Goal: Task Accomplishment & Management: Manage account settings

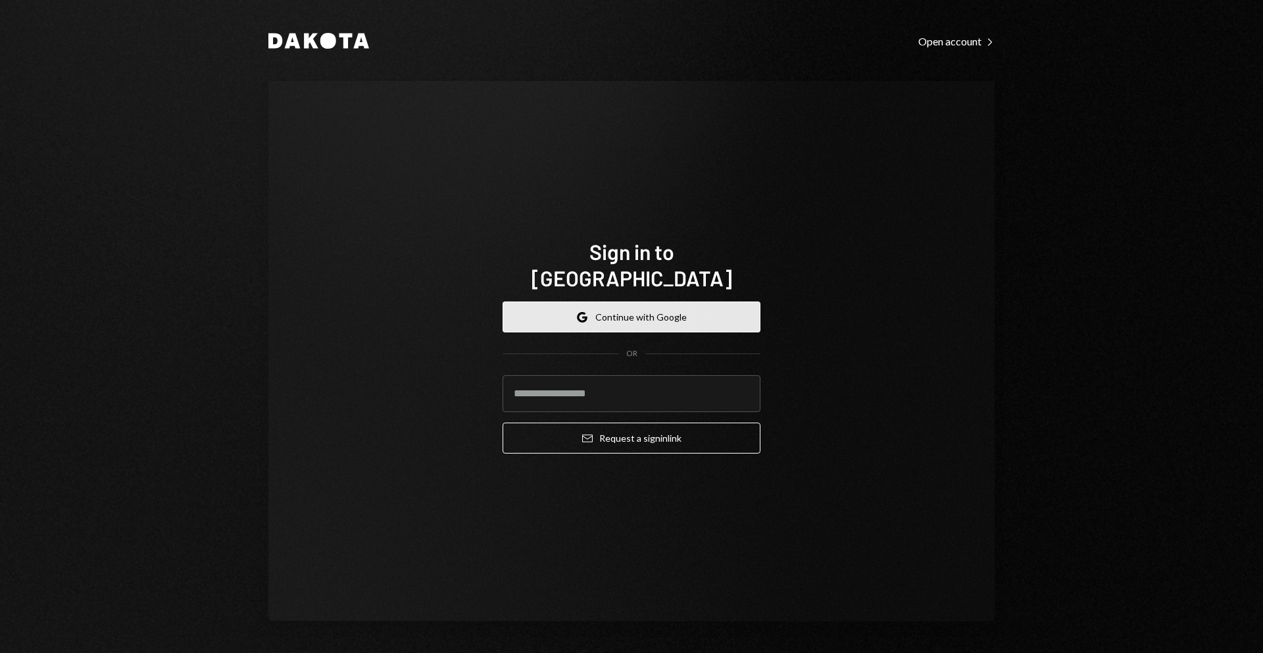
click at [693, 313] on button "Google Continue with Google" at bounding box center [632, 316] width 258 height 31
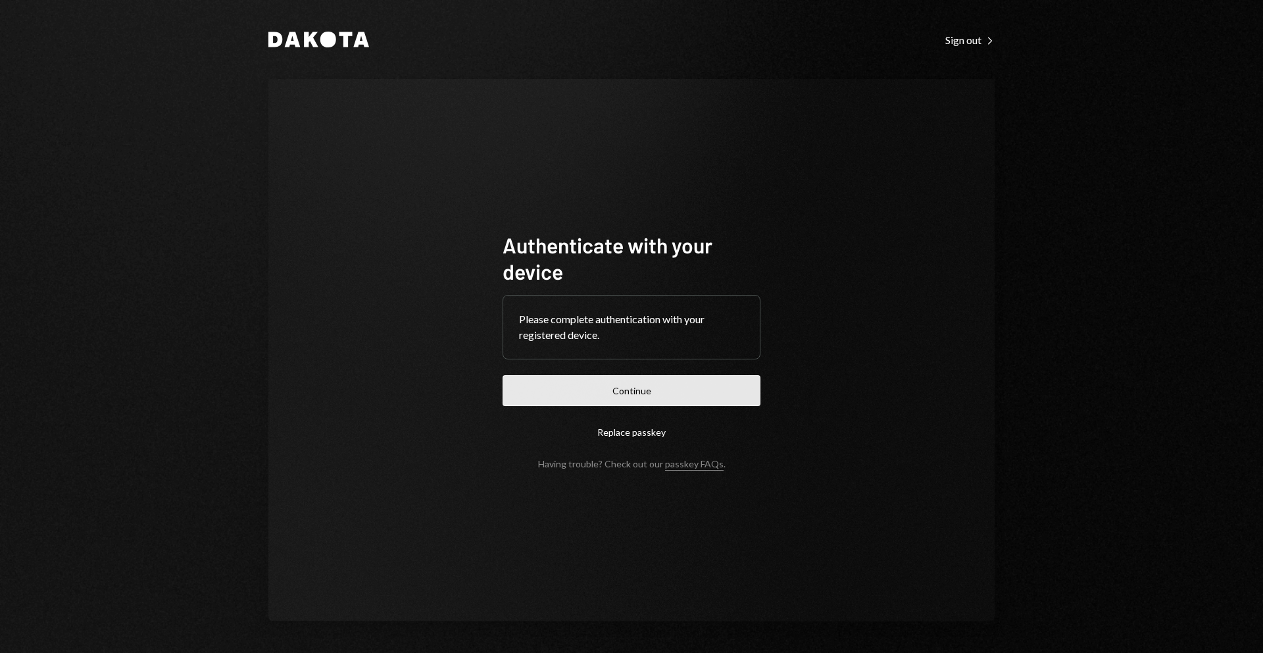
click at [653, 380] on button "Continue" at bounding box center [632, 390] width 258 height 31
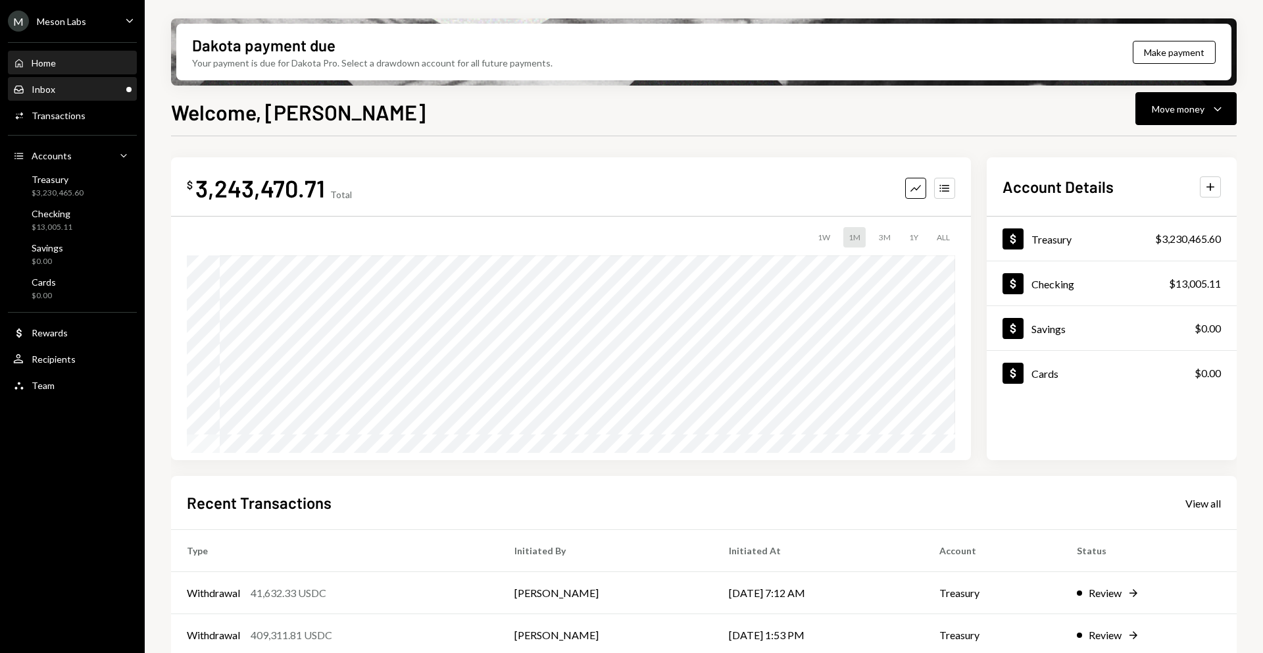
click at [46, 79] on div "Inbox Inbox" at bounding box center [72, 89] width 118 height 22
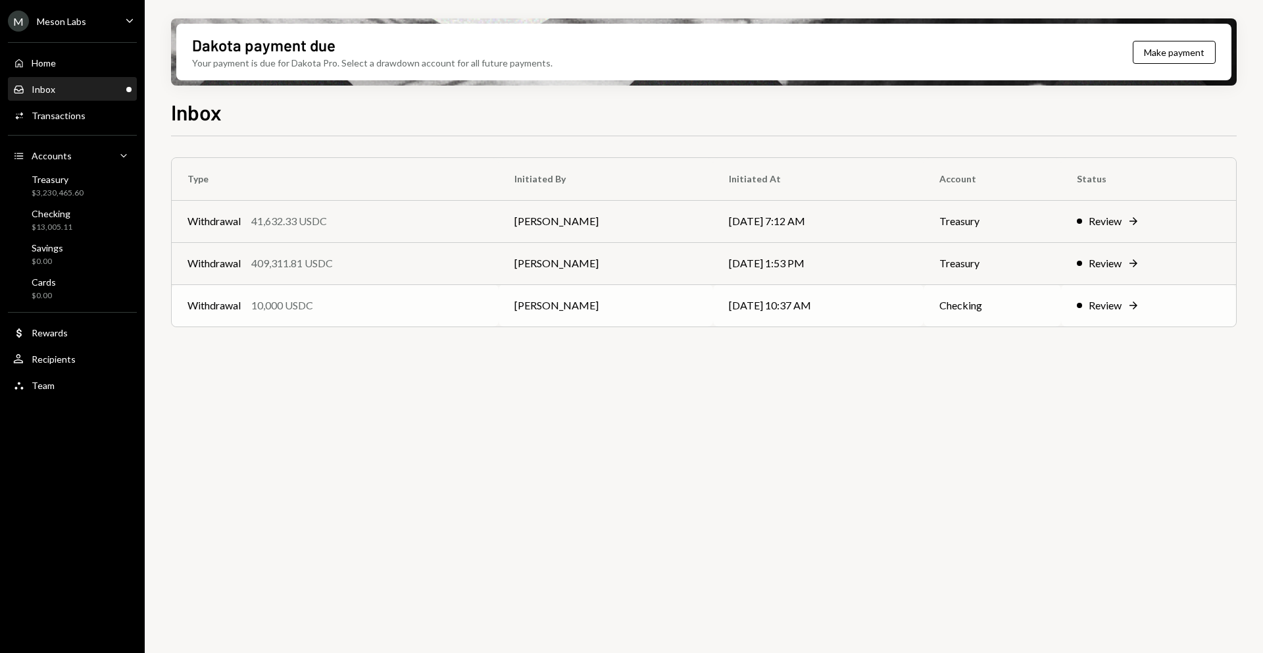
click at [1121, 302] on div "Review" at bounding box center [1105, 305] width 33 height 16
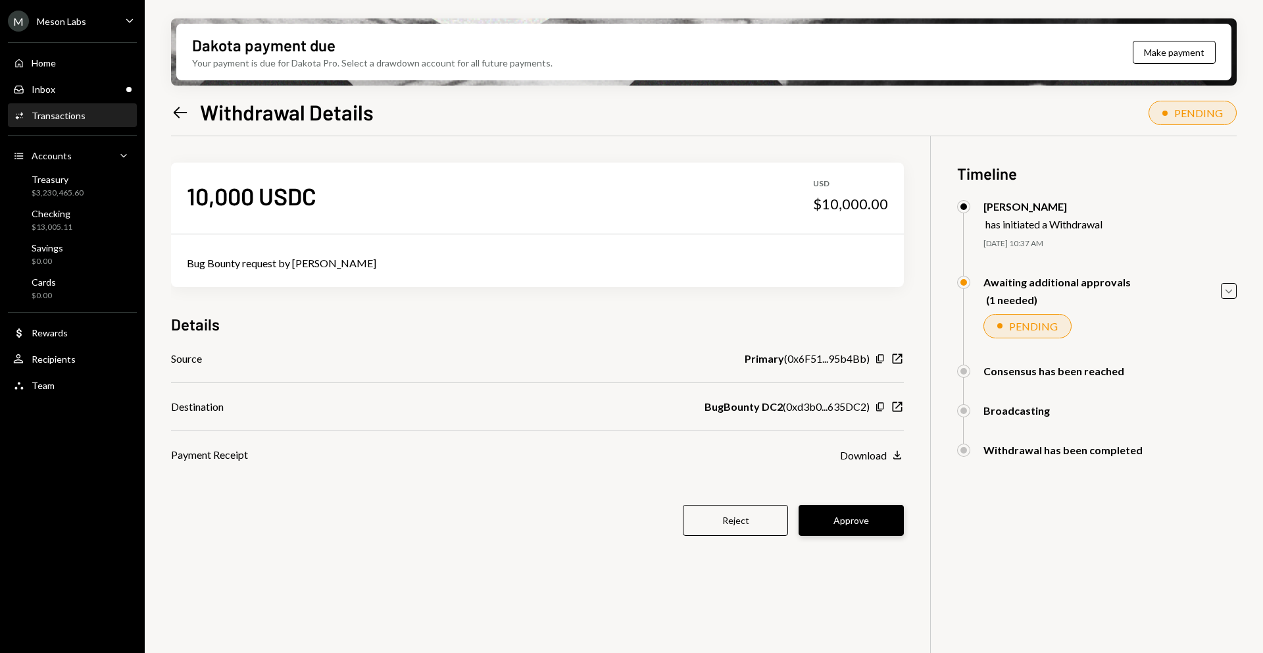
click at [860, 521] on button "Approve" at bounding box center [851, 520] width 105 height 31
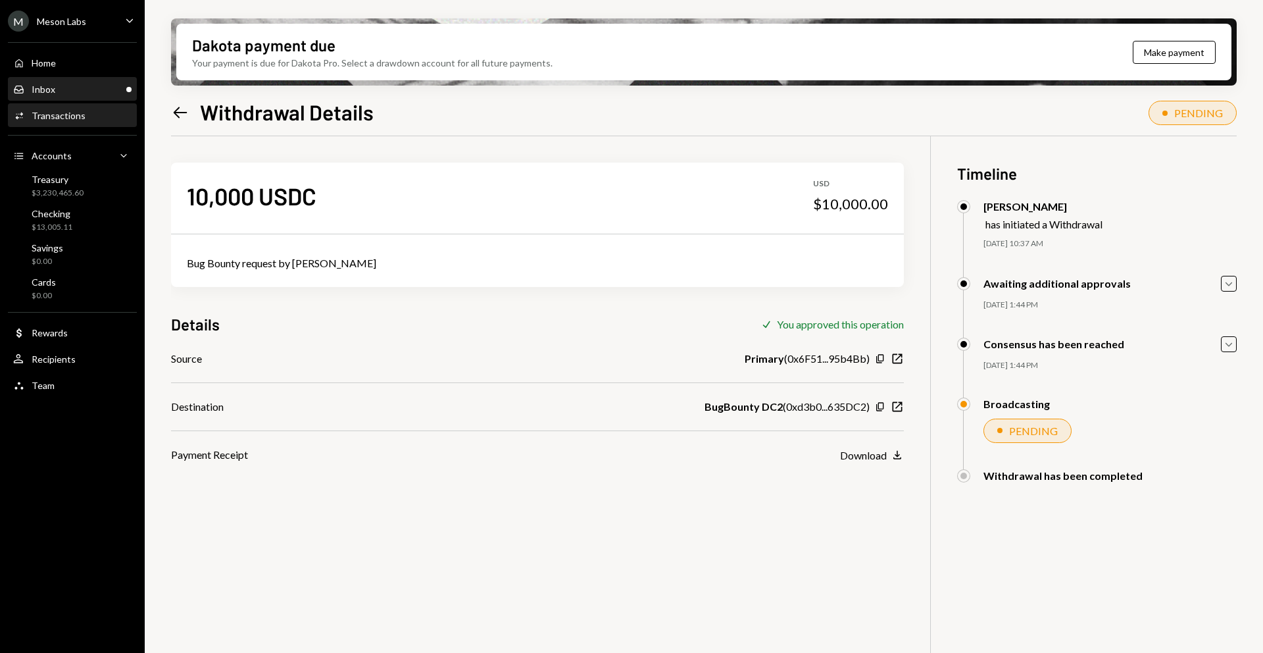
click at [109, 94] on div "Inbox Inbox" at bounding box center [72, 90] width 118 height 12
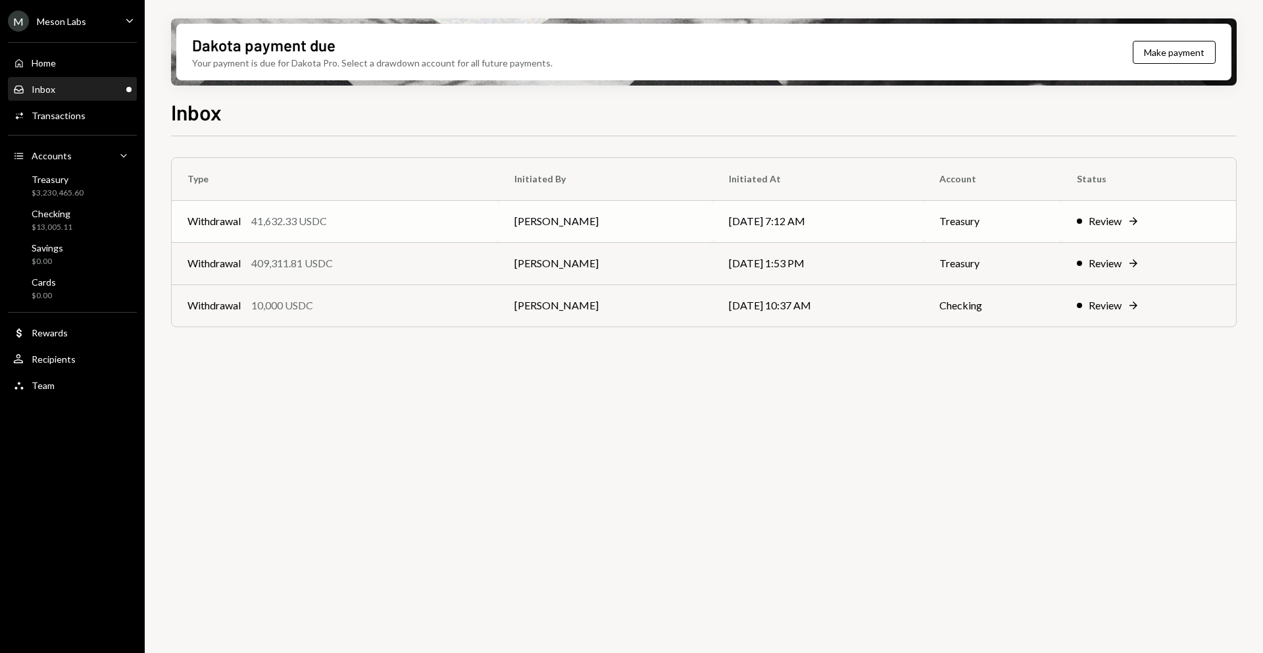
click at [1134, 222] on icon "Right Arrow" at bounding box center [1133, 220] width 13 height 13
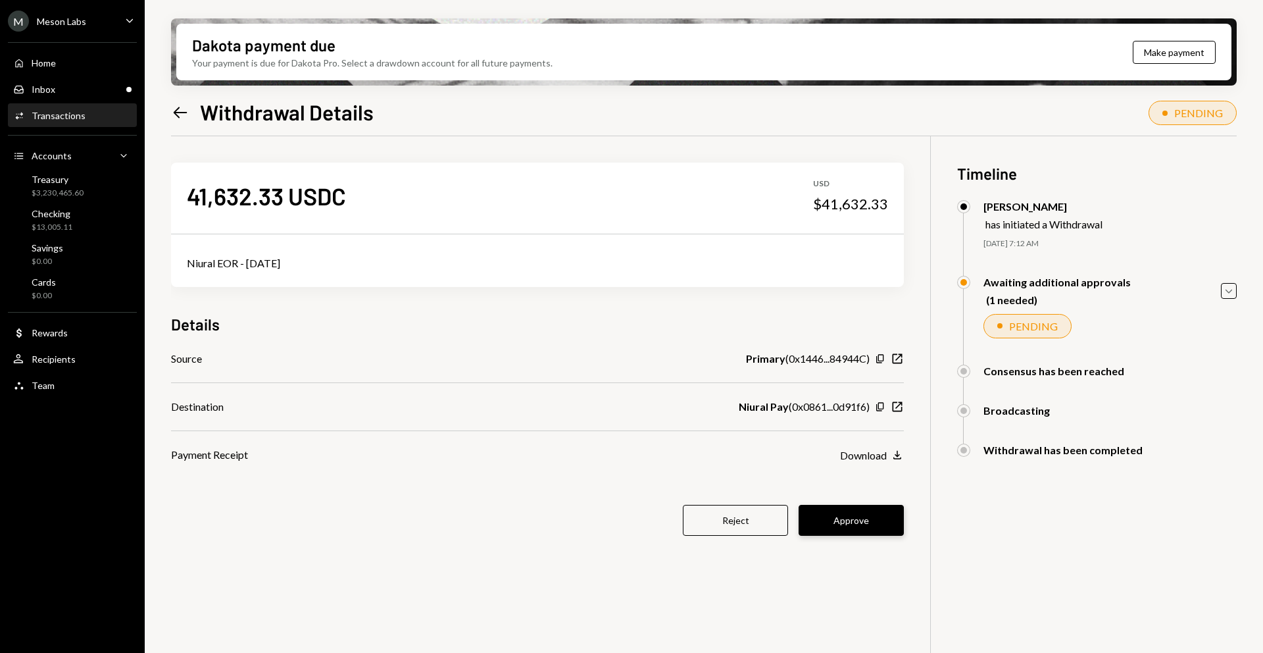
click at [840, 505] on button "Approve" at bounding box center [851, 520] width 105 height 31
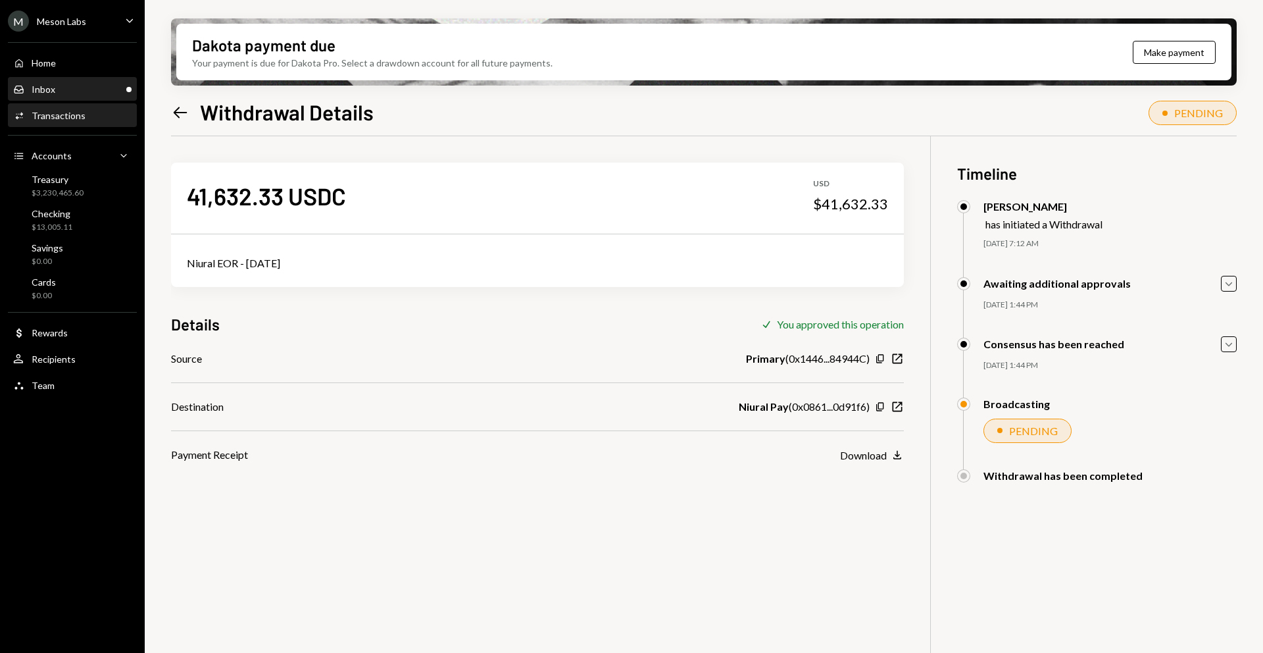
click at [111, 93] on div "Inbox Inbox" at bounding box center [72, 90] width 118 height 12
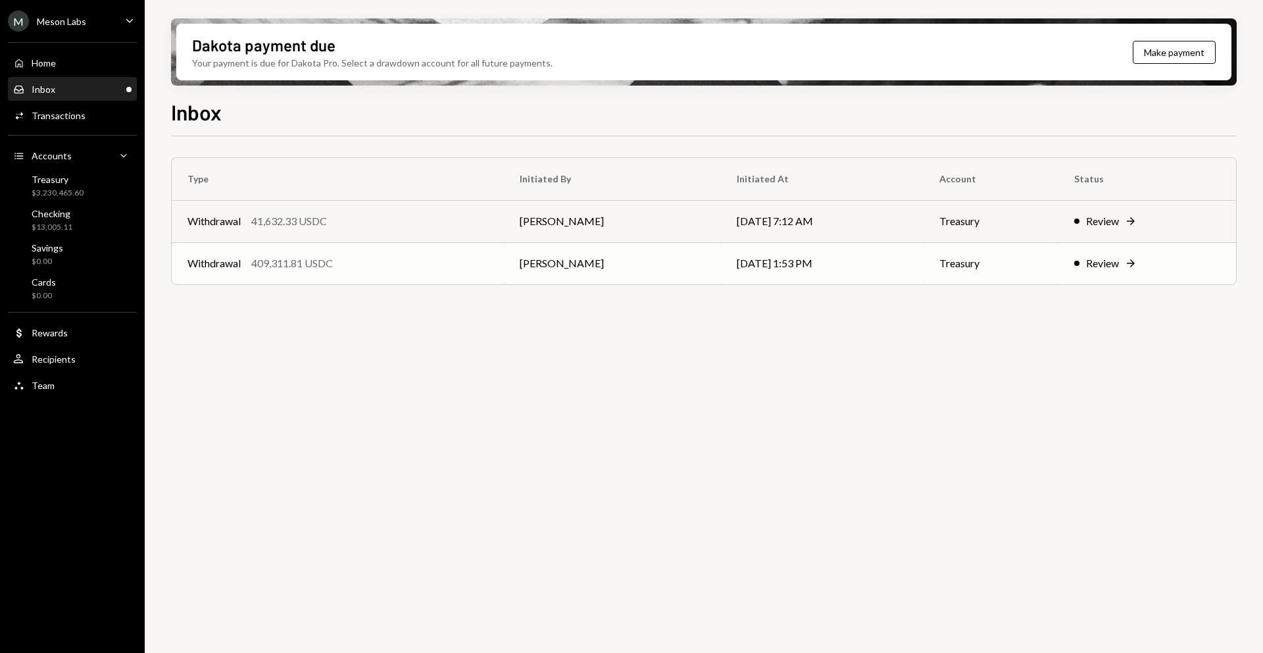
click at [1126, 270] on div "Review Right Arrow" at bounding box center [1147, 263] width 146 height 16
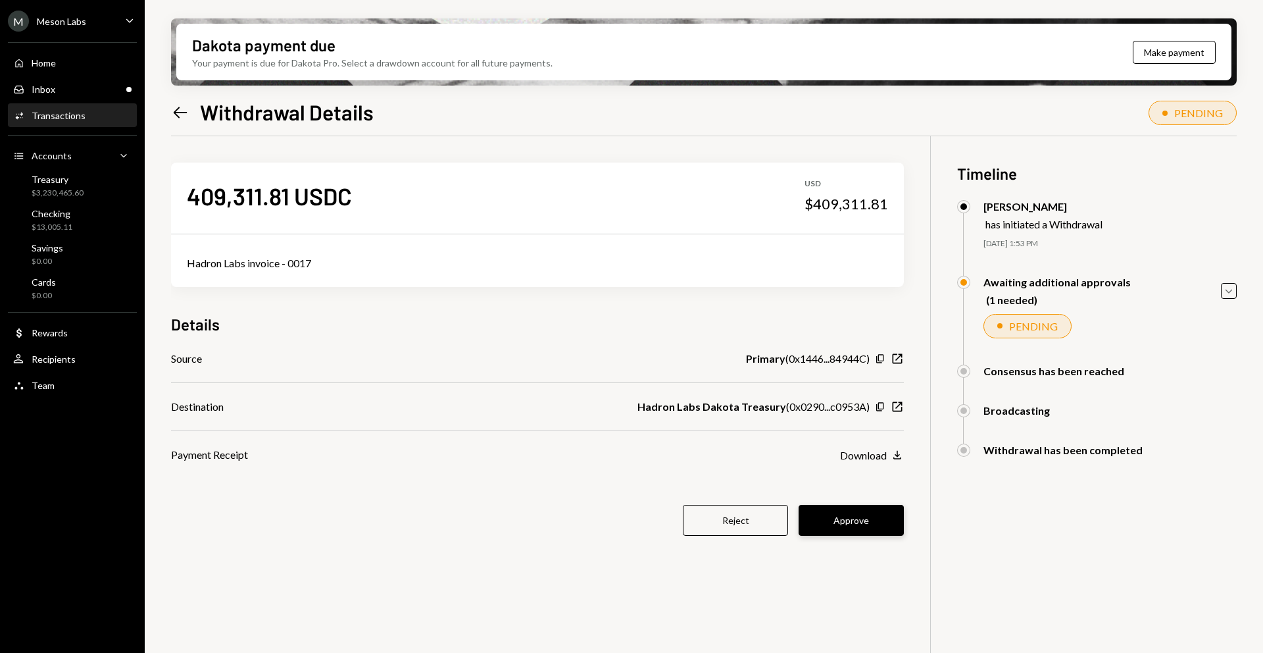
click at [843, 520] on button "Approve" at bounding box center [851, 520] width 105 height 31
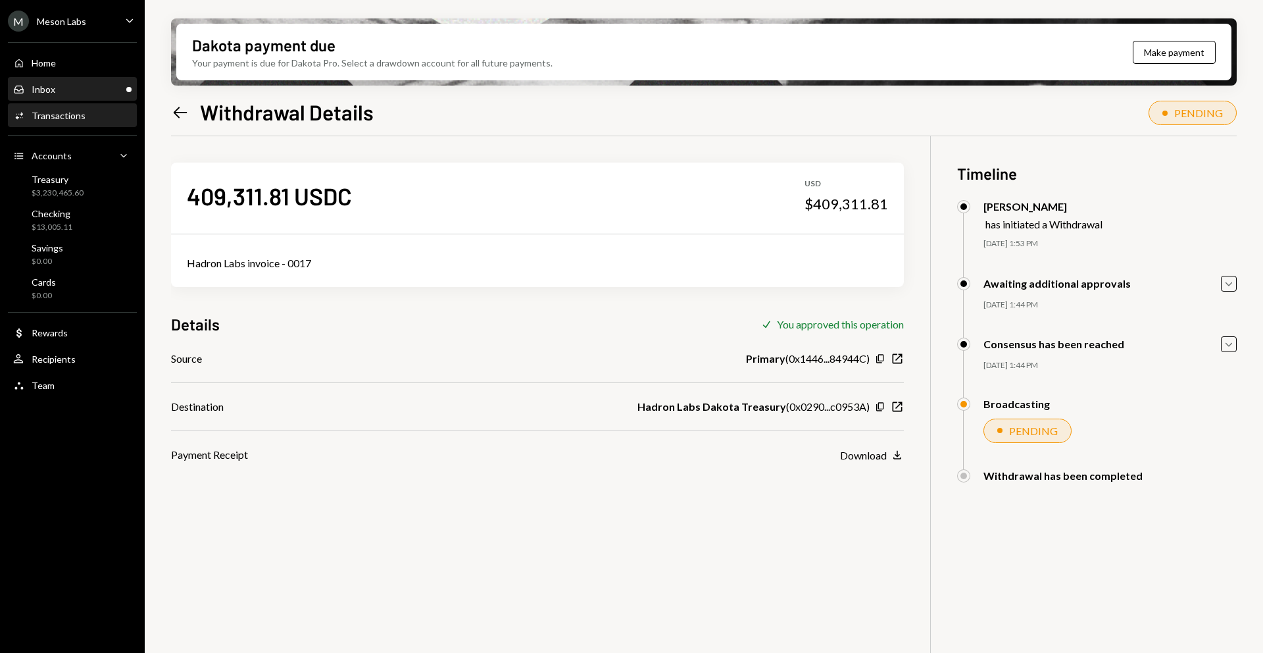
click at [109, 90] on div "Inbox Inbox" at bounding box center [72, 90] width 118 height 12
